Goal: Information Seeking & Learning: Compare options

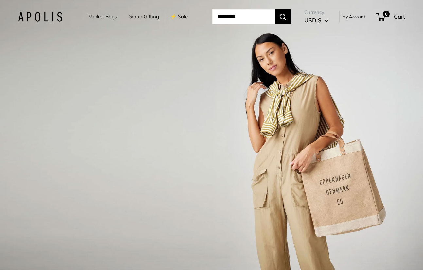
click at [97, 15] on link "Market Bags" at bounding box center [102, 16] width 28 height 9
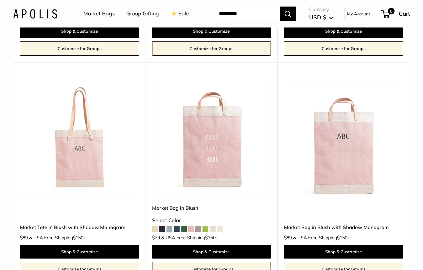
scroll to position [1106, 0]
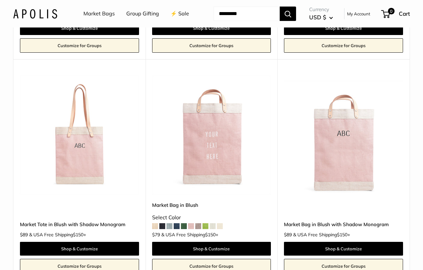
click at [0, 0] on img at bounding box center [0, 0] width 0 height 0
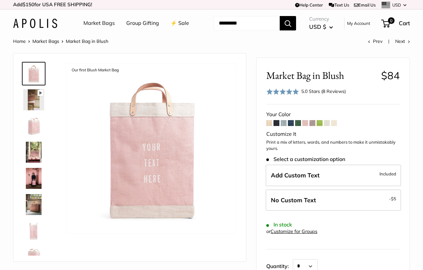
click at [276, 126] on span at bounding box center [276, 123] width 6 height 6
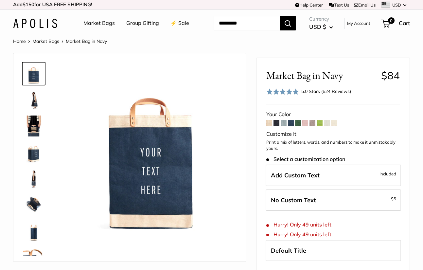
click at [33, 136] on img at bounding box center [33, 125] width 21 height 21
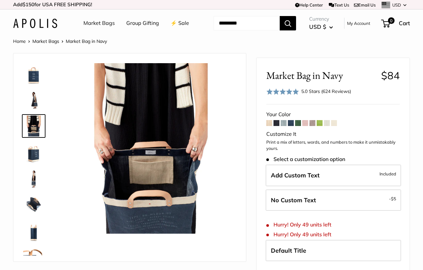
click at [34, 110] on img at bounding box center [33, 99] width 21 height 21
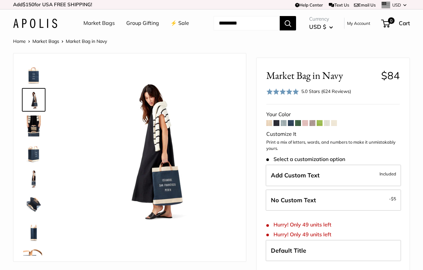
click at [298, 126] on span at bounding box center [298, 123] width 6 height 6
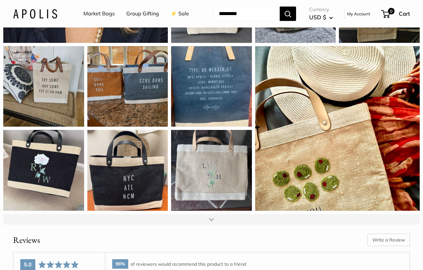
scroll to position [608, 0]
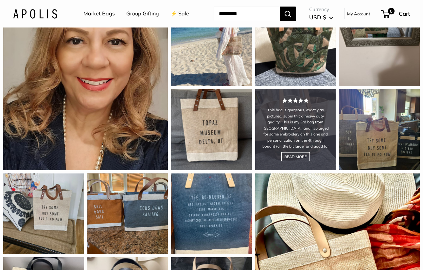
click at [284, 152] on div "This bag is gorgeous, exactly as pictured, super thick, heavy duty quality! Thi…" at bounding box center [295, 129] width 81 height 81
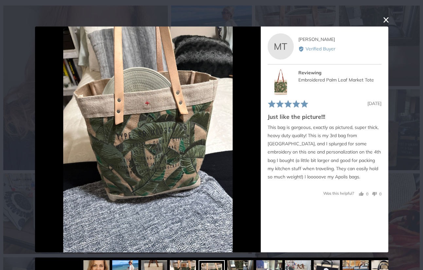
click at [385, 21] on button "close this modal window" at bounding box center [386, 20] width 8 height 8
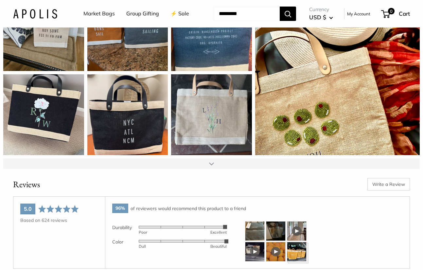
scroll to position [792, 0]
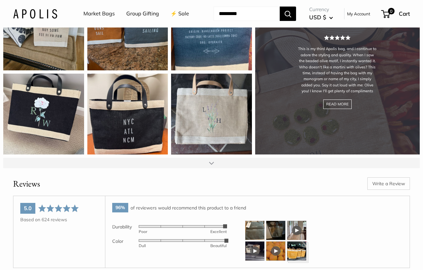
click at [268, 147] on div "This is my third Apolis bag, and I continue to adore the styling and quality. W…" at bounding box center [337, 72] width 165 height 165
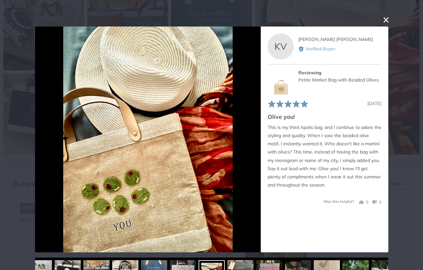
click at [384, 21] on button "close this modal window" at bounding box center [386, 20] width 8 height 8
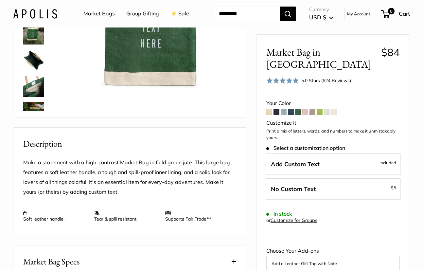
scroll to position [129, 0]
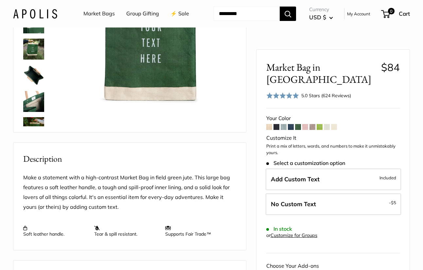
click at [40, 18] on div "Market Bags Group Gifting ⚡️ Sale Need help? Text Us: 20919 hello@apolisglobal.…" at bounding box center [211, 13] width 397 height 21
click at [40, 18] on img at bounding box center [35, 13] width 44 height 9
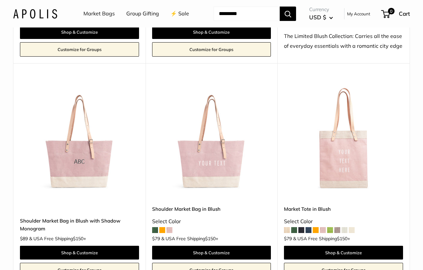
scroll to position [881, 0]
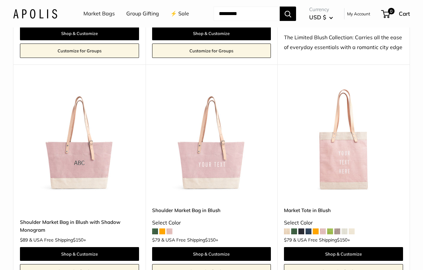
click at [0, 0] on img at bounding box center [0, 0] width 0 height 0
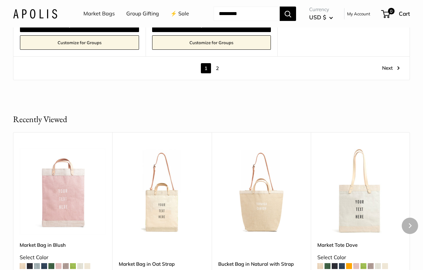
scroll to position [3505, 0]
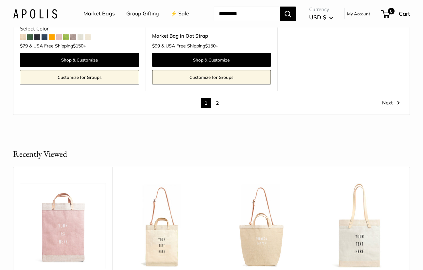
click at [391, 108] on link "Next" at bounding box center [391, 103] width 18 height 10
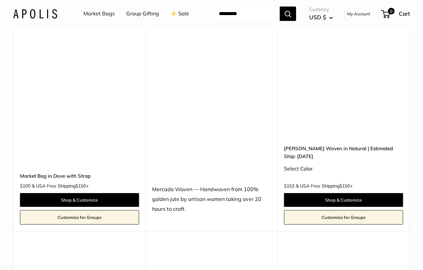
scroll to position [17, 0]
